Goal: Task Accomplishment & Management: Manage account settings

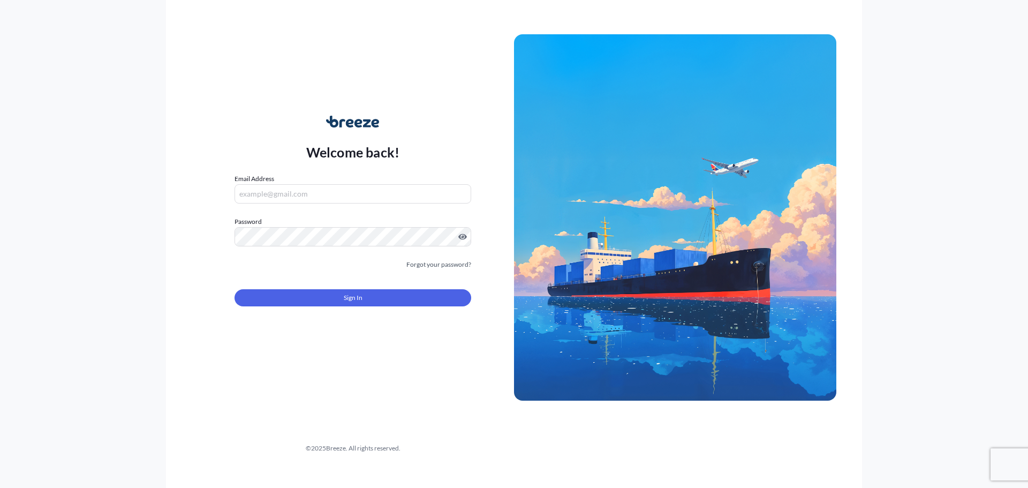
type input "[EMAIL_ADDRESS][DOMAIN_NAME]"
drag, startPoint x: 355, startPoint y: 193, endPoint x: 166, endPoint y: 195, distance: 189.0
click at [166, 195] on div "Welcome back! Email Address airimports@uniexpress.co.uk Password Must include: …" at bounding box center [514, 244] width 696 height 488
click at [187, 235] on div "Welcome back! Email Address airimports@uniexpress.co.uk Password Must include: …" at bounding box center [514, 244] width 696 height 488
